Goal: Transaction & Acquisition: Purchase product/service

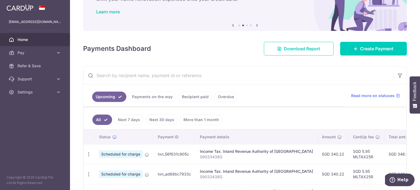
scroll to position [35, 0]
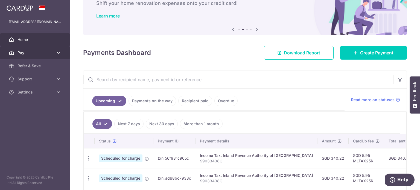
click at [40, 54] on span "Pay" at bounding box center [35, 52] width 36 height 5
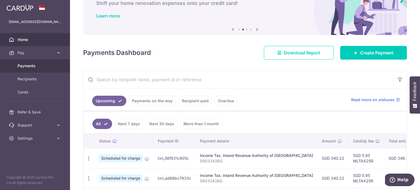
click at [33, 65] on span "Payments" at bounding box center [35, 65] width 36 height 5
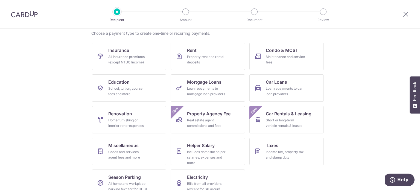
scroll to position [54, 0]
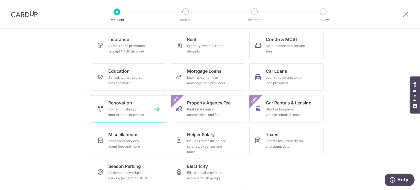
click at [126, 105] on span "Renovation" at bounding box center [120, 103] width 24 height 7
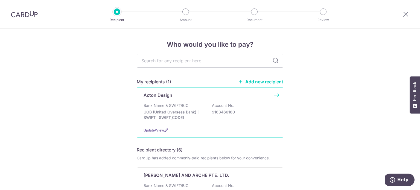
click at [178, 101] on div "Acton Design Bank Name & SWIFT/BIC: UOB (United Overseas Bank) | SWIFT: UOVBSGS…" at bounding box center [210, 112] width 147 height 51
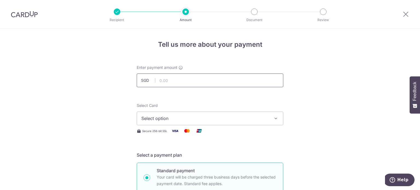
click at [242, 78] on input "text" at bounding box center [210, 81] width 147 height 14
type input "7,750.00"
click at [249, 113] on button "Select option" at bounding box center [210, 119] width 147 height 14
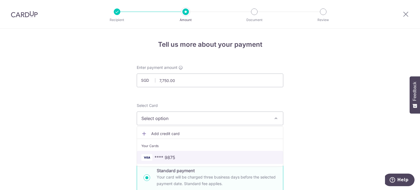
click at [187, 157] on span "**** 9875" at bounding box center [209, 157] width 137 height 7
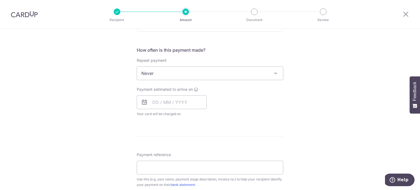
scroll to position [194, 0]
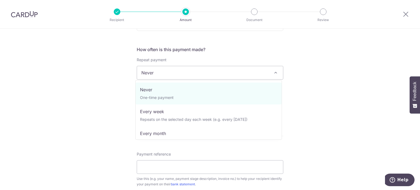
click at [207, 71] on span "Never" at bounding box center [210, 72] width 146 height 13
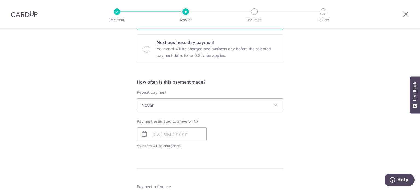
scroll to position [162, 0]
click at [170, 132] on input "text" at bounding box center [172, 134] width 70 height 14
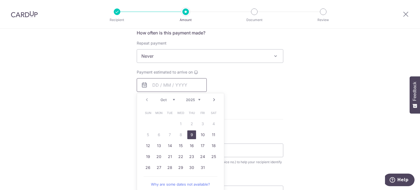
scroll to position [211, 0]
click at [198, 132] on link "10" at bounding box center [202, 134] width 9 height 9
type input "10/10/2025"
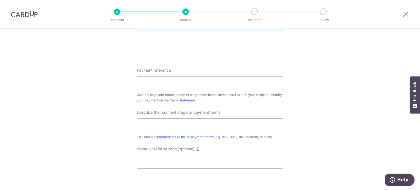
scroll to position [301, 0]
click at [203, 85] on input "Payment reference" at bounding box center [210, 82] width 147 height 14
paste input "TPY402A Payment8"
drag, startPoint x: 160, startPoint y: 81, endPoint x: 203, endPoint y: 79, distance: 43.6
click at [203, 79] on input "TPY402A Payment8" at bounding box center [210, 82] width 147 height 14
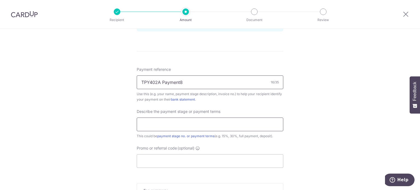
type input "TPY402A Payment8"
click at [172, 128] on input "text" at bounding box center [210, 125] width 147 height 14
paste input "Payment8"
type input "Payment8"
drag, startPoint x: 176, startPoint y: 121, endPoint x: 113, endPoint y: 121, distance: 62.9
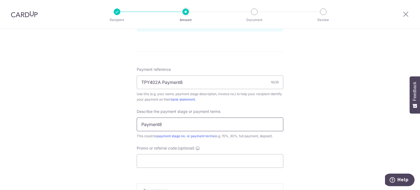
click at [113, 121] on div "Tell us more about your payment Enter payment amount SGD 7,750.00 7750.00 Selec…" at bounding box center [210, 4] width 420 height 554
type input "p"
click at [199, 81] on input "TPY402A Payment8" at bounding box center [210, 82] width 147 height 14
click at [184, 84] on input "TPY402A Payment 3_5K" at bounding box center [210, 82] width 147 height 14
type input "TPY402A Payment 8_5K"
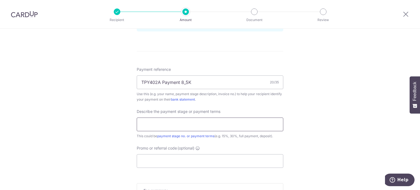
click at [266, 126] on input "text" at bounding box center [210, 125] width 147 height 14
click at [194, 79] on input "TPY402A Payment 8_5K" at bounding box center [210, 82] width 147 height 14
click at [176, 127] on input "text" at bounding box center [210, 125] width 147 height 14
paste input "TPY402A Payment 8_5K"
type input "TPY402A Payment 8_5K"
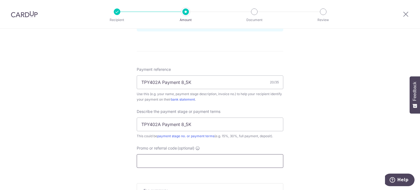
click at [180, 163] on input "Promo or referral code (optional)" at bounding box center [210, 161] width 147 height 14
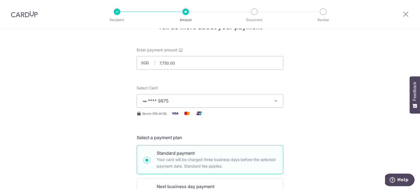
scroll to position [0, 0]
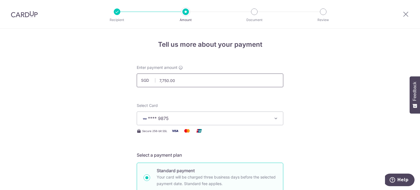
type input "RENO25ONE"
drag, startPoint x: 185, startPoint y: 80, endPoint x: 129, endPoint y: 74, distance: 56.4
type input "6"
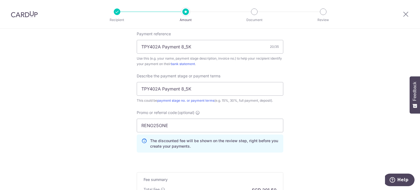
scroll to position [338, 0]
type input "5,000.00"
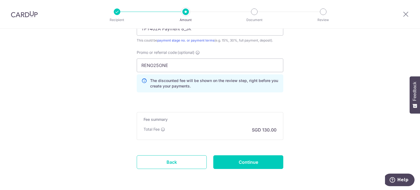
scroll to position [406, 0]
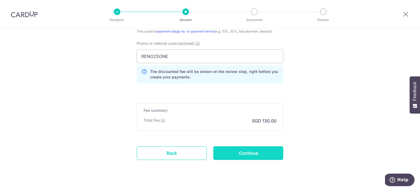
click at [246, 150] on input "Continue" at bounding box center [248, 153] width 70 height 14
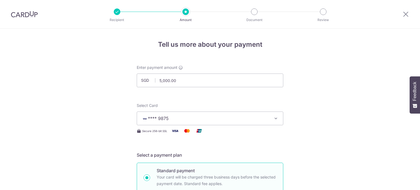
scroll to position [323, 0]
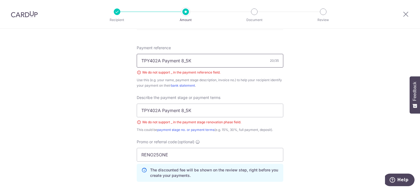
click at [184, 60] on input "TPY402A Payment 8_5K" at bounding box center [210, 61] width 147 height 14
type input "TPY402A Payment 8 5K"
click at [186, 109] on input "TPY402A Payment 8_5K" at bounding box center [210, 111] width 147 height 14
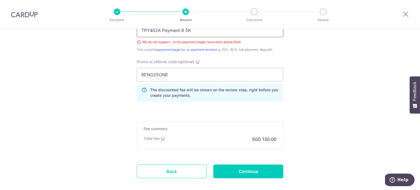
scroll to position [431, 0]
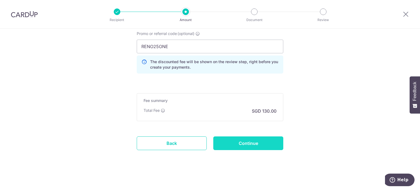
type input "TPY402A Payment 8 5K"
click at [253, 138] on input "Continue" at bounding box center [248, 143] width 70 height 14
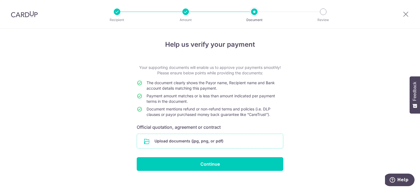
click at [164, 139] on input "file" at bounding box center [210, 141] width 146 height 14
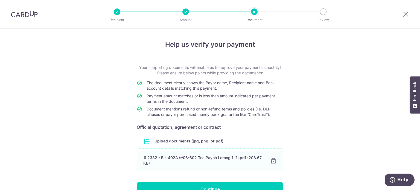
scroll to position [31, 0]
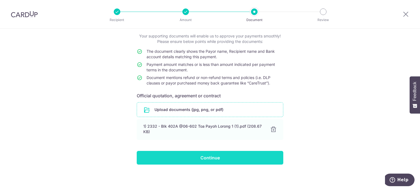
click at [221, 157] on input "Continue" at bounding box center [210, 158] width 147 height 14
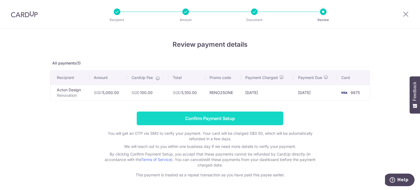
click at [228, 117] on input "Confirm Payment Setup" at bounding box center [210, 119] width 147 height 14
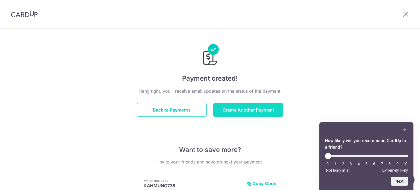
click at [256, 110] on button "Create Another Payment" at bounding box center [248, 110] width 70 height 14
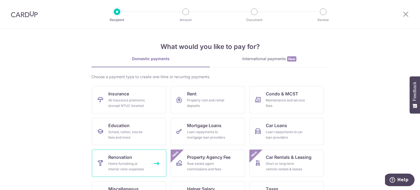
click at [119, 159] on span "Renovation" at bounding box center [120, 157] width 24 height 7
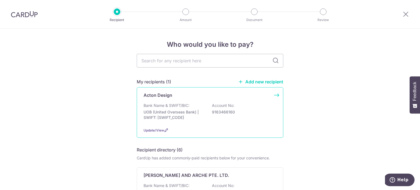
click at [173, 116] on p "UOB (United Overseas Bank) | SWIFT: [SWIFT_CODE]" at bounding box center [174, 114] width 61 height 11
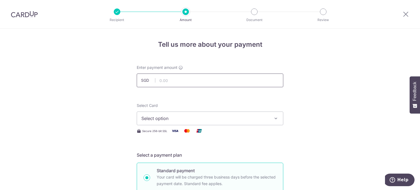
click at [200, 79] on input "text" at bounding box center [210, 81] width 147 height 14
type input "2,750.00"
click at [252, 107] on div "Select Card Select option Add credit card Your Cards **** 9875" at bounding box center [210, 114] width 147 height 22
click at [219, 119] on span "Select option" at bounding box center [204, 118] width 127 height 7
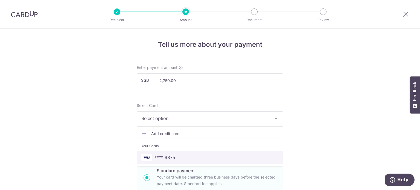
click at [172, 158] on span "**** 9875" at bounding box center [164, 157] width 21 height 7
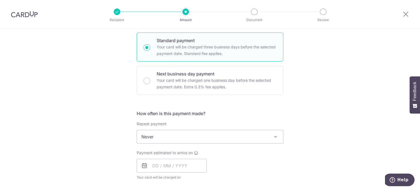
scroll to position [131, 0]
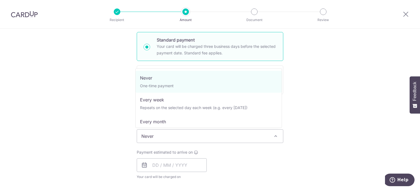
click at [212, 136] on span "Never" at bounding box center [210, 136] width 146 height 13
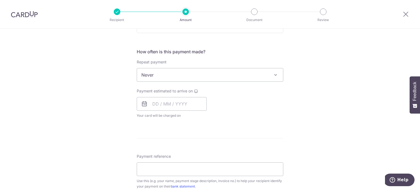
scroll to position [194, 0]
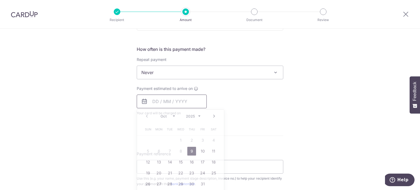
click at [186, 101] on input "text" at bounding box center [172, 102] width 70 height 14
click at [202, 160] on link "17" at bounding box center [202, 162] width 9 height 9
type input "[DATE]"
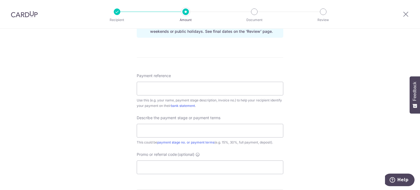
scroll to position [295, 0]
click at [173, 90] on input "Payment reference" at bounding box center [210, 88] width 147 height 14
click at [197, 85] on input "TPY402A Payment 9" at bounding box center [210, 88] width 147 height 14
type input "TPY402A Payment 9 final"
click at [166, 127] on input "text" at bounding box center [210, 131] width 147 height 14
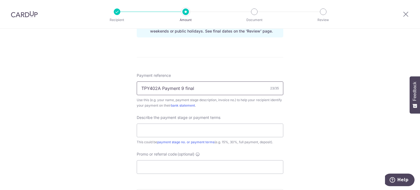
click at [242, 90] on input "TPY402A Payment 9 final" at bounding box center [210, 88] width 147 height 14
click at [191, 128] on input "text" at bounding box center [210, 131] width 147 height 14
paste input "TPY402A Payment 9 final"
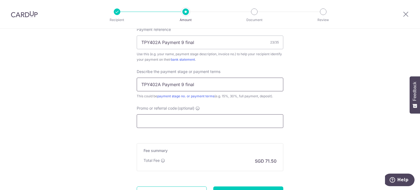
type input "TPY402A Payment 9 final"
click at [214, 116] on input "Promo or referral code (optional)" at bounding box center [210, 121] width 147 height 14
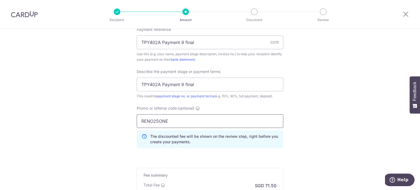
scroll to position [416, 0]
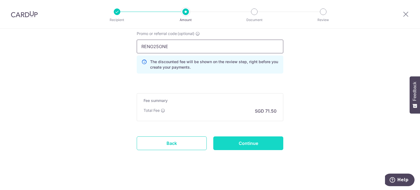
type input "RENO25ONE"
click at [252, 143] on input "Continue" at bounding box center [248, 143] width 70 height 14
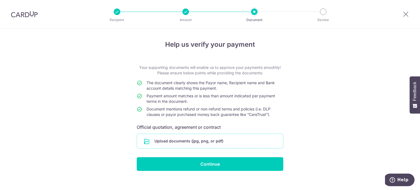
click at [212, 142] on input "file" at bounding box center [210, 141] width 146 height 14
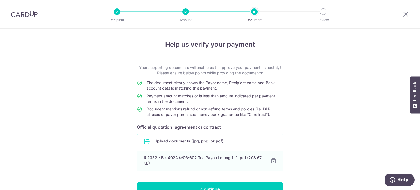
scroll to position [31, 0]
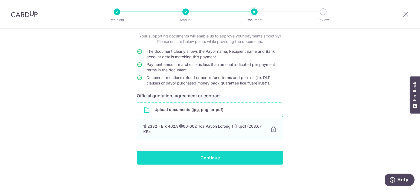
click at [231, 156] on input "Continue" at bounding box center [210, 158] width 147 height 14
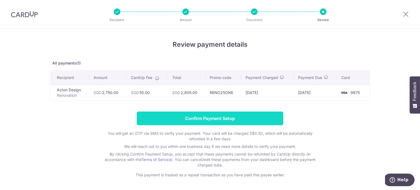
click at [204, 116] on input "Confirm Payment Setup" at bounding box center [210, 119] width 147 height 14
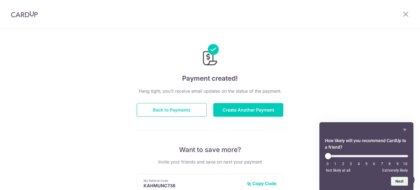
click at [182, 105] on button "Back to Payments" at bounding box center [172, 110] width 70 height 14
